Goal: Communication & Community: Answer question/provide support

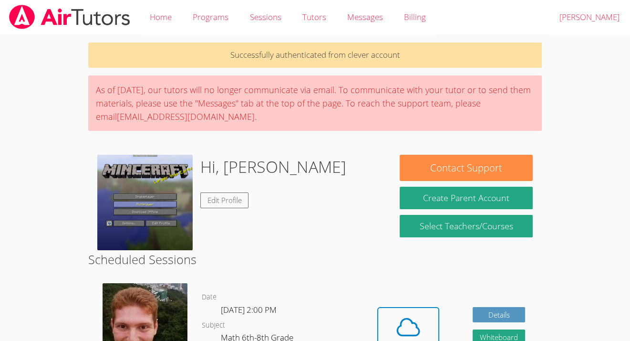
click at [236, 210] on div "Hi, [PERSON_NAME] Edit Profile" at bounding box center [273, 202] width 146 height 95
click at [230, 199] on link "Edit Profile" at bounding box center [224, 200] width 49 height 16
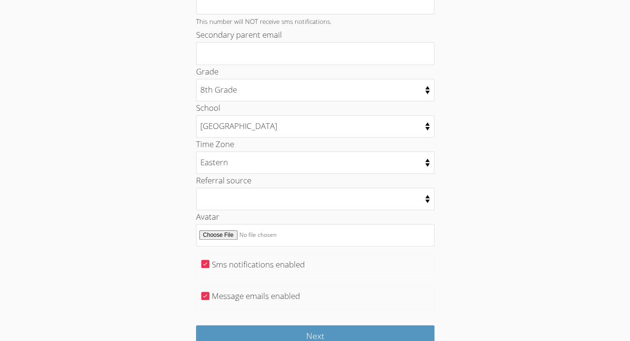
scroll to position [460, 0]
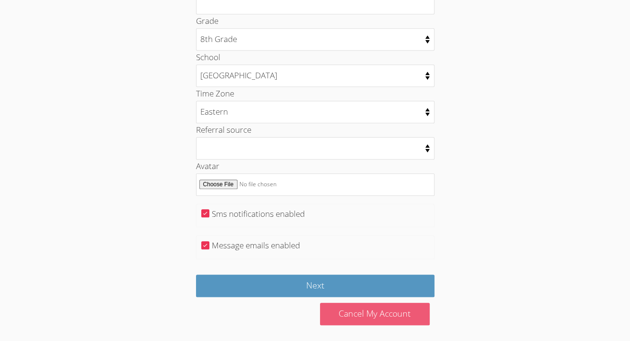
click at [357, 306] on link "Cancel My Account" at bounding box center [375, 313] width 110 height 22
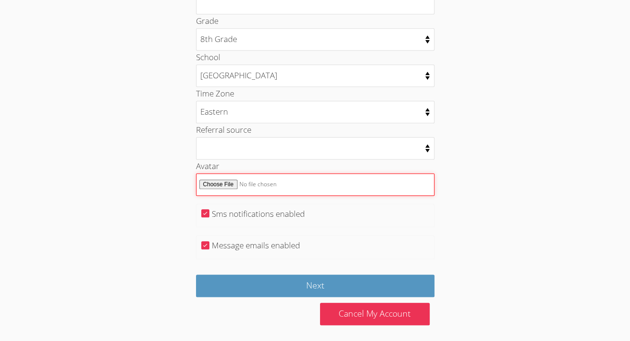
click at [284, 182] on input "Avatar" at bounding box center [315, 184] width 238 height 22
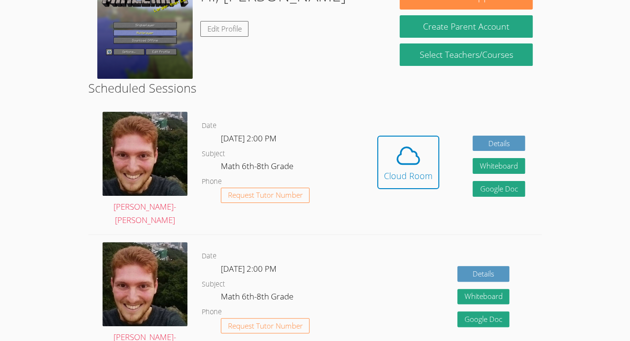
scroll to position [172, 0]
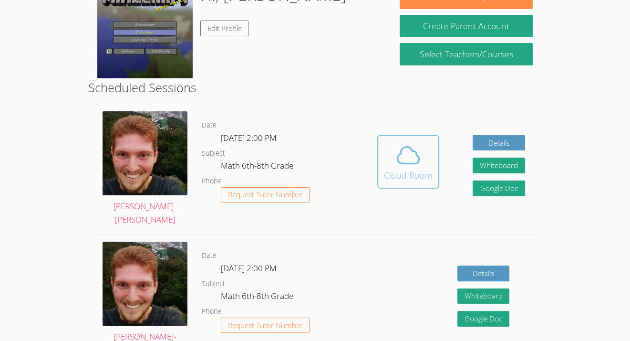
click at [417, 149] on icon at bounding box center [408, 155] width 22 height 17
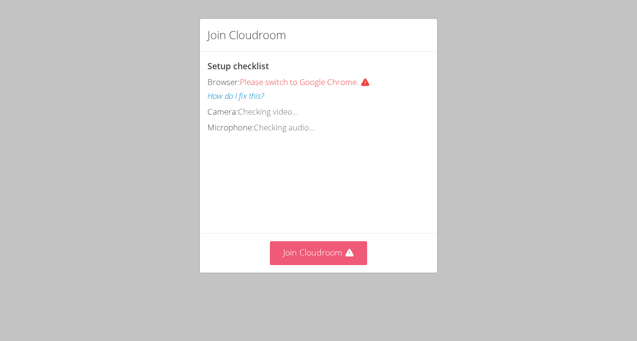
click at [326, 264] on button "Join Cloudroom" at bounding box center [319, 252] width 98 height 23
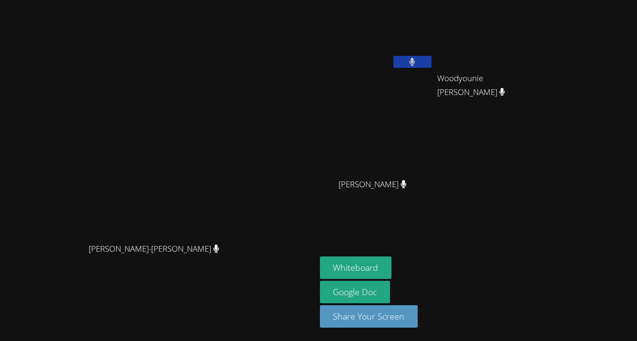
click at [130, 247] on span "[PERSON_NAME]-[PERSON_NAME]" at bounding box center [154, 249] width 131 height 14
click at [214, 244] on icon at bounding box center [217, 248] width 6 height 8
click at [213, 246] on icon at bounding box center [216, 248] width 6 height 8
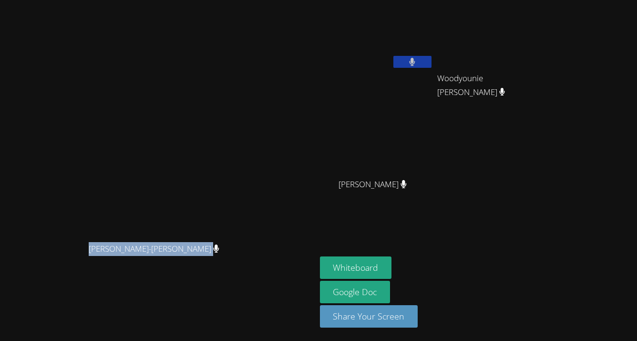
click at [213, 246] on icon at bounding box center [216, 248] width 6 height 8
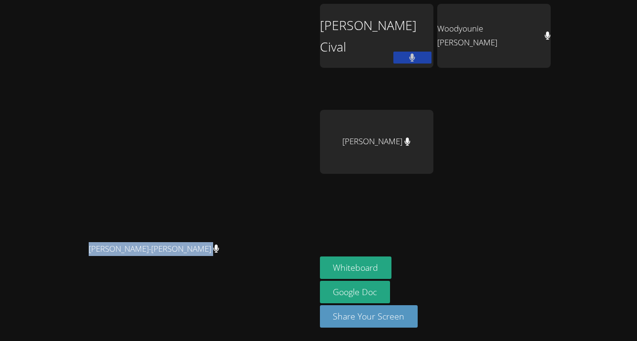
click at [76, 274] on div "[PERSON_NAME]-[PERSON_NAME]" at bounding box center [158, 257] width 309 height 38
click at [229, 149] on video at bounding box center [157, 151] width 143 height 174
click at [312, 276] on div "[PERSON_NAME]-[PERSON_NAME]" at bounding box center [158, 257] width 309 height 38
click at [392, 264] on button "Whiteboard" at bounding box center [356, 267] width 72 height 22
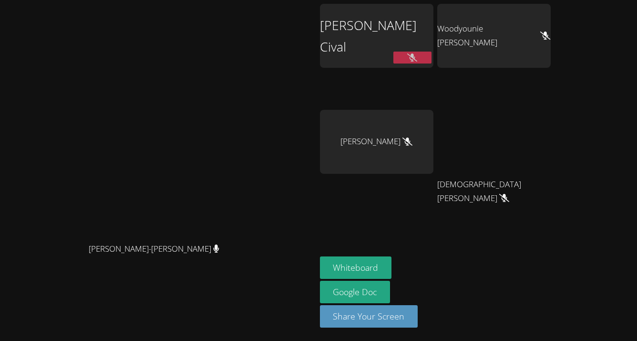
click at [434, 44] on div "Evenson Cival" at bounding box center [377, 36] width 114 height 64
click at [547, 248] on aside "Evenson Cival Woodyounie Laguerre Jean Henry Christian Clerveau Christian Clerv…" at bounding box center [435, 170] width 238 height 341
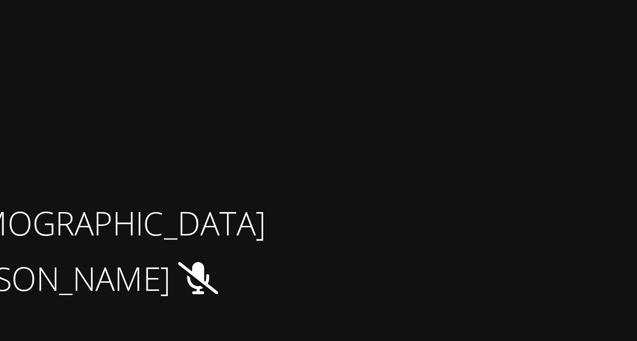
click at [551, 162] on video at bounding box center [494, 142] width 114 height 64
drag, startPoint x: 584, startPoint y: 165, endPoint x: 570, endPoint y: 163, distance: 14.0
click at [551, 163] on video at bounding box center [494, 142] width 114 height 64
drag, startPoint x: 571, startPoint y: 160, endPoint x: 580, endPoint y: 173, distance: 15.1
click at [551, 173] on video at bounding box center [494, 142] width 114 height 64
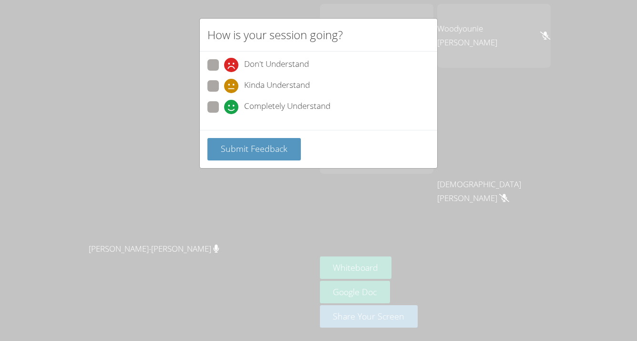
click at [265, 101] on span "Completely Understand" at bounding box center [287, 107] width 86 height 14
click at [232, 101] on input "Completely Understand" at bounding box center [228, 105] width 8 height 8
radio input "true"
click at [254, 155] on button "Submit Feedback" at bounding box center [253, 149] width 93 height 22
